Goal: Information Seeking & Learning: Learn about a topic

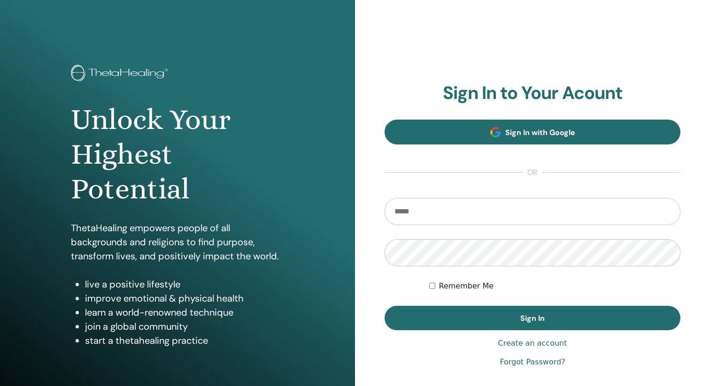
type input "**********"
click at [487, 136] on link "Sign In with Google" at bounding box center [532, 132] width 296 height 25
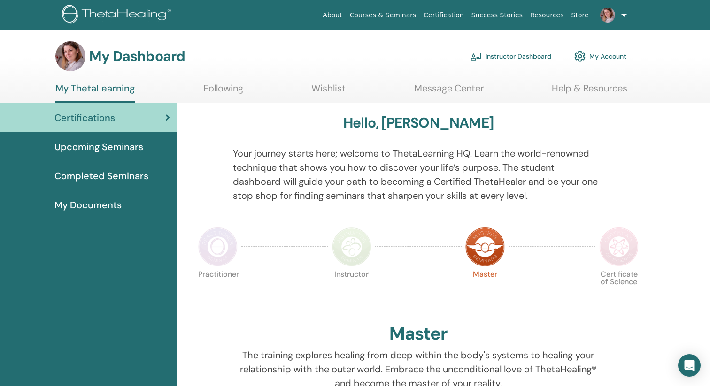
click at [214, 255] on img at bounding box center [217, 246] width 39 height 39
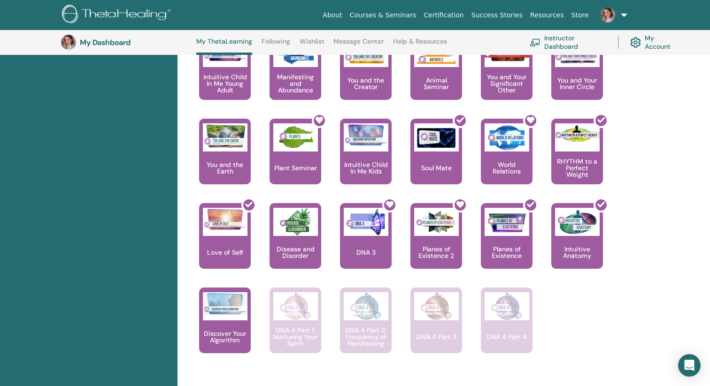
scroll to position [568, 0]
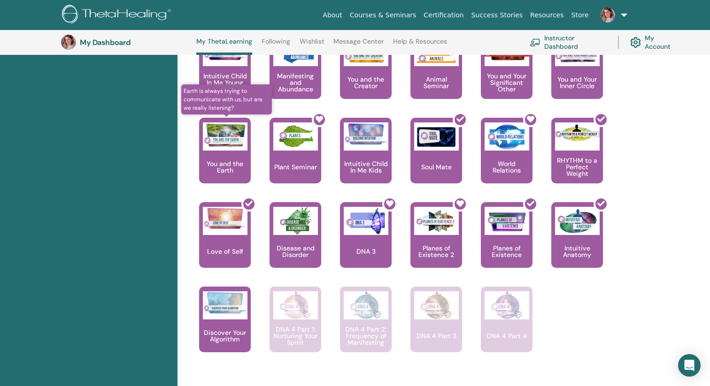
click at [238, 161] on p "You and the Earth" at bounding box center [225, 167] width 52 height 13
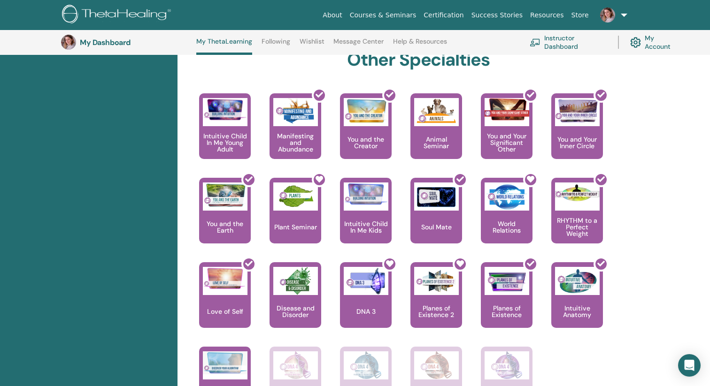
scroll to position [509, 0]
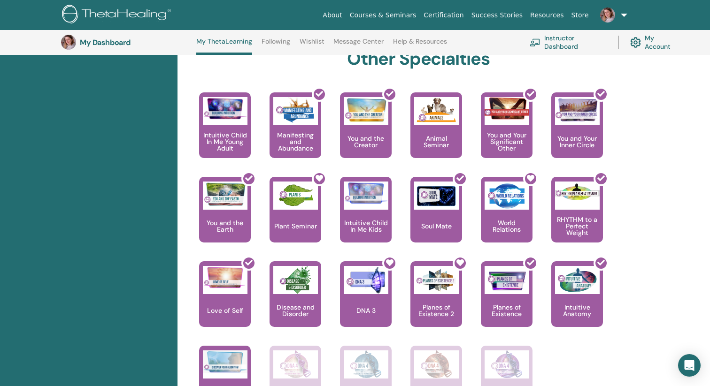
click at [623, 13] on link at bounding box center [611, 15] width 38 height 30
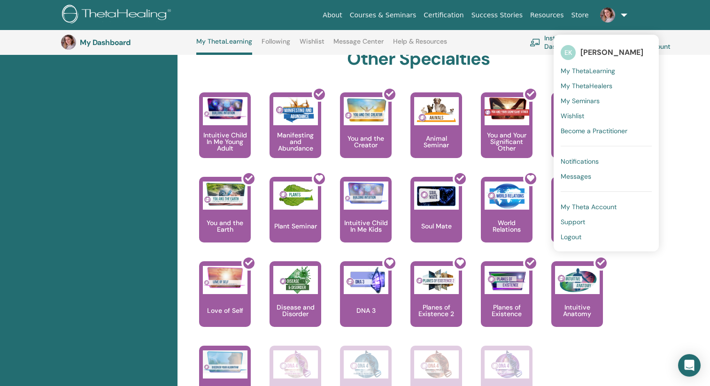
click at [589, 162] on span "Notifications" at bounding box center [579, 161] width 38 height 8
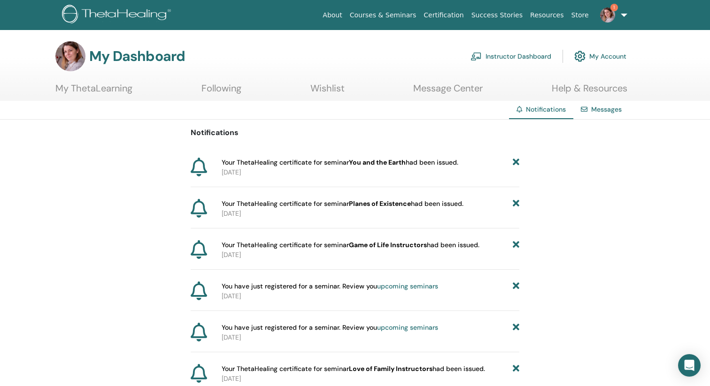
click at [609, 18] on img at bounding box center [607, 15] width 15 height 15
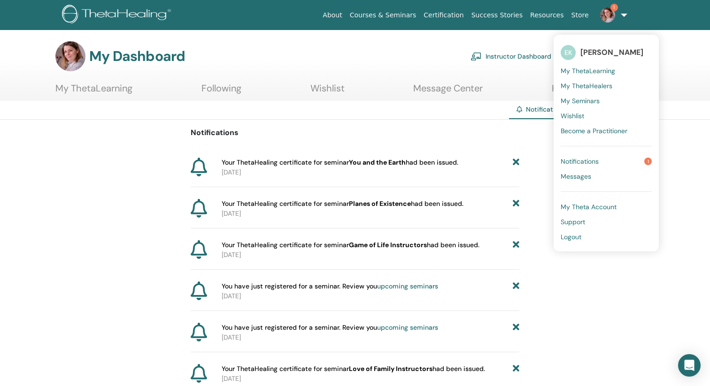
click at [594, 161] on span "Notifications" at bounding box center [579, 161] width 38 height 8
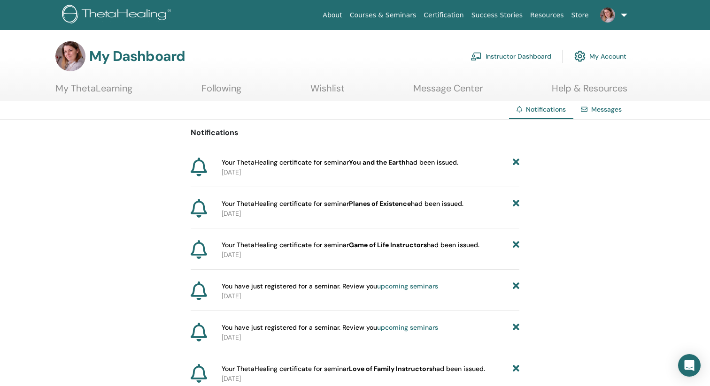
click at [108, 10] on img at bounding box center [118, 15] width 112 height 21
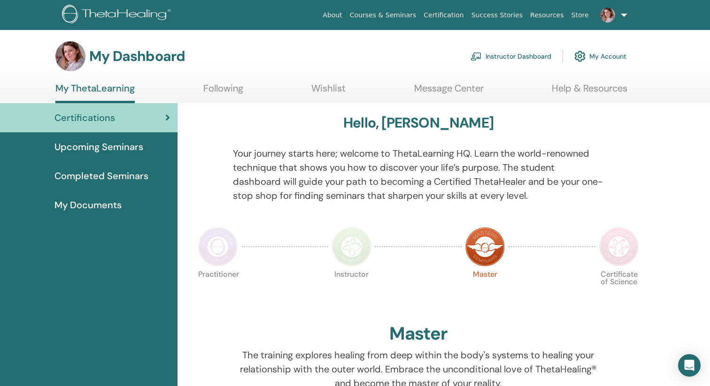
click at [97, 173] on span "Completed Seminars" at bounding box center [101, 176] width 94 height 14
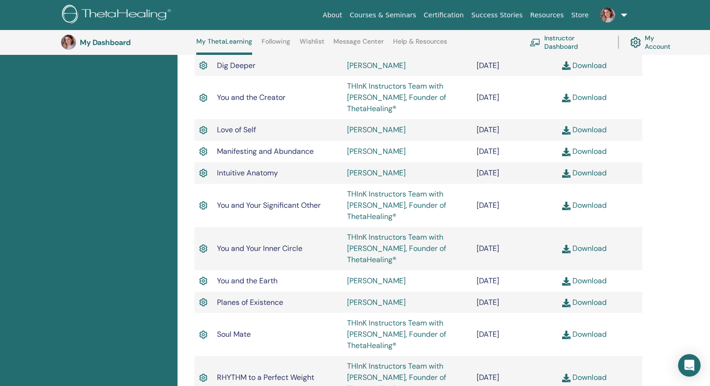
scroll to position [415, 0]
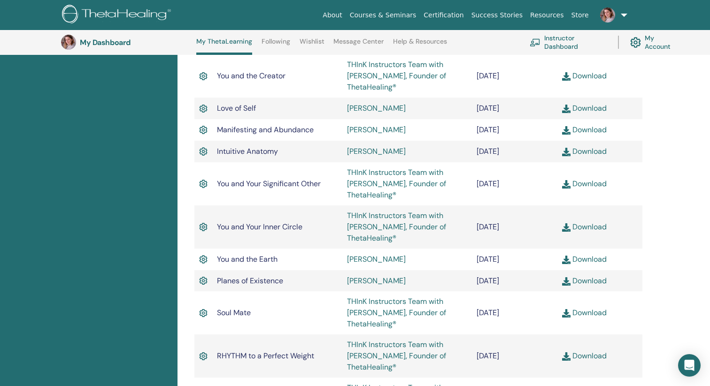
click at [370, 260] on link "Tina Pavlou" at bounding box center [376, 259] width 59 height 10
